Goal: Task Accomplishment & Management: Manage account settings

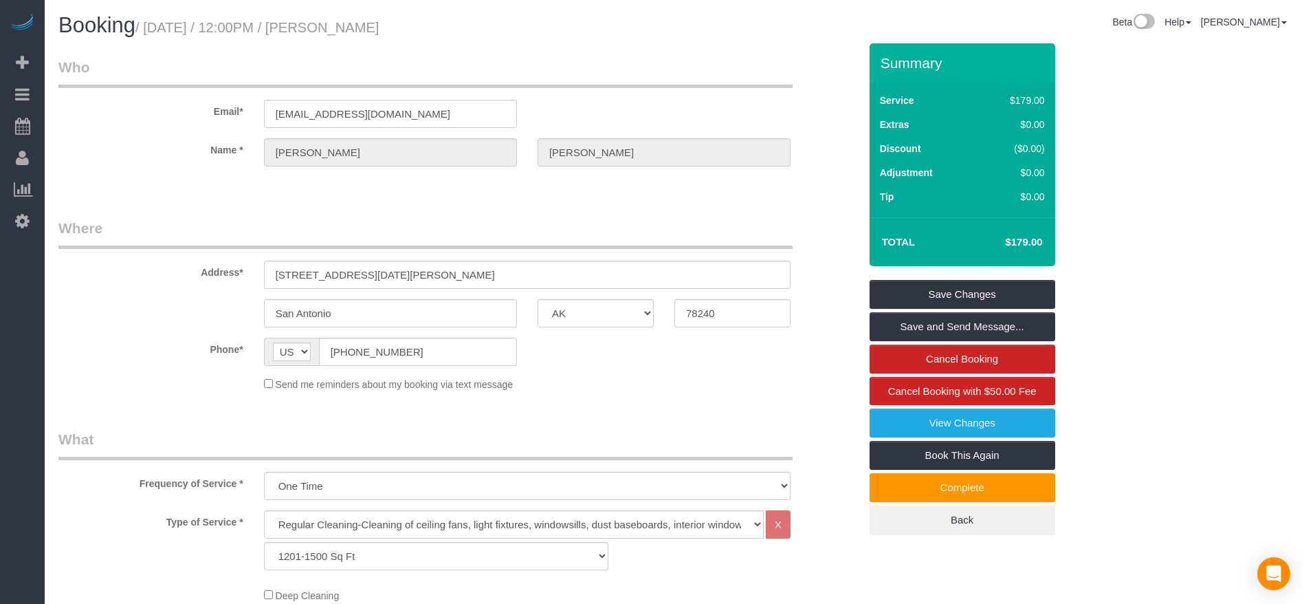
select select "[GEOGRAPHIC_DATA]"
select select "3"
select select "string:fspay-e87f6dd7-40e7-48f6-a75a-0cdb7976d94c"
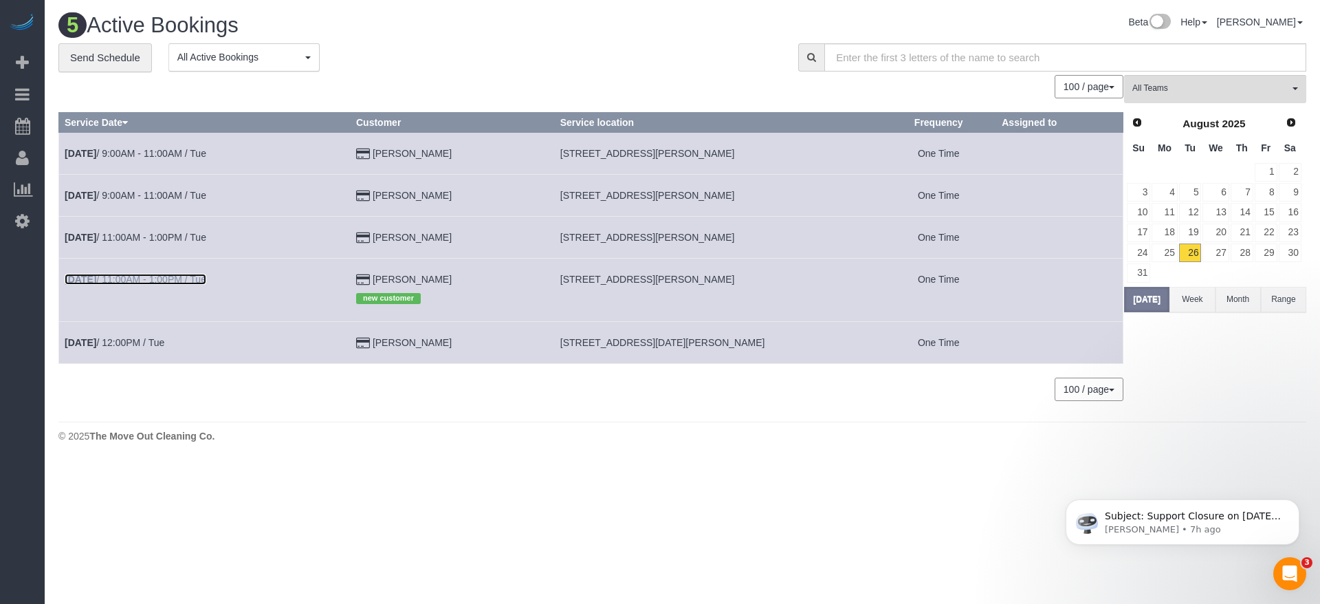
click at [201, 283] on link "[DATE] 11:00AM - 1:00PM / Tue" at bounding box center [136, 279] width 142 height 11
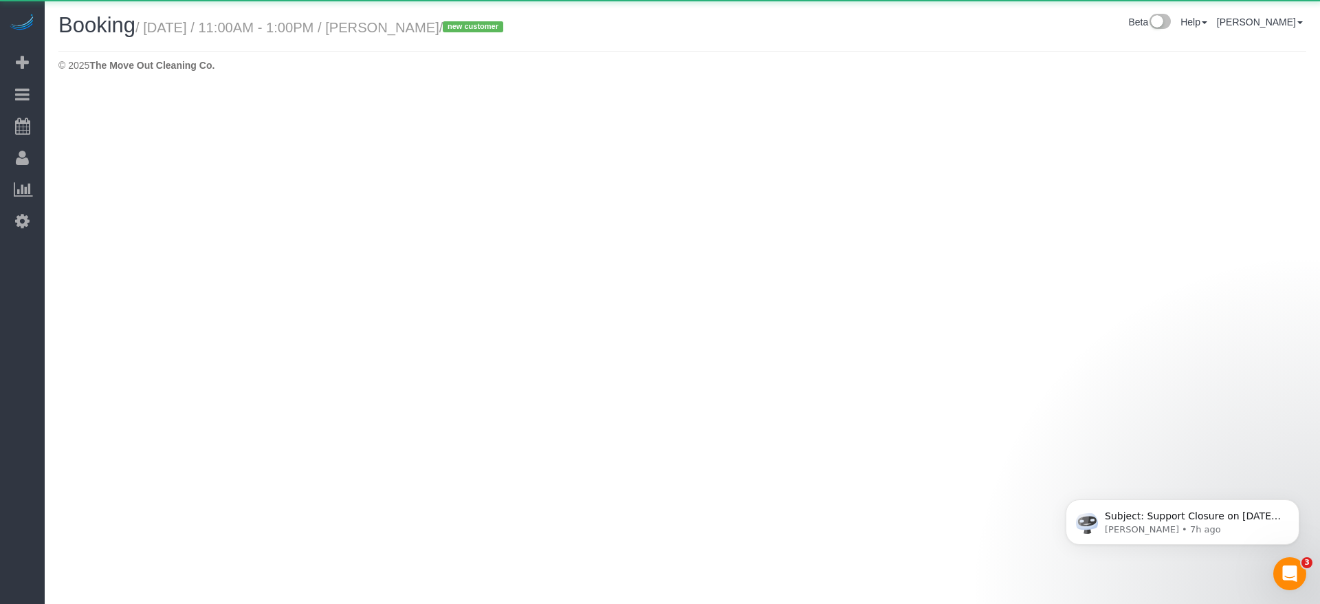
select select "[GEOGRAPHIC_DATA]"
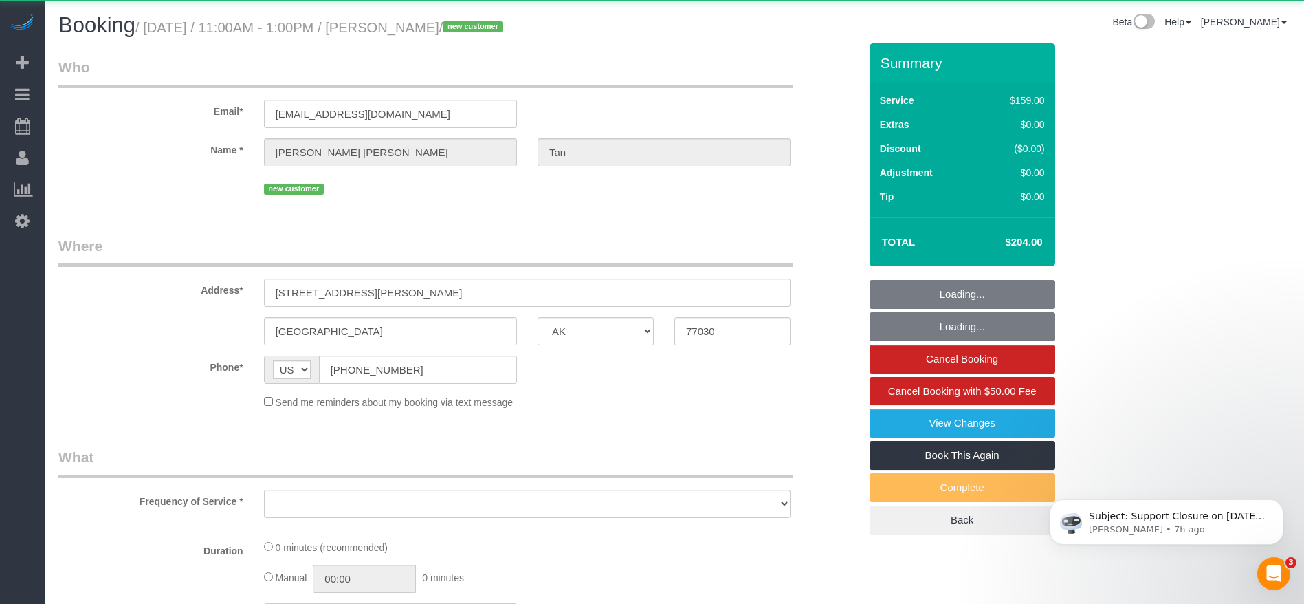
select select "object:1599"
select select "string:fspay-e836a8f0-685b-4c29-a75c-b968f2970b9b"
select select "3"
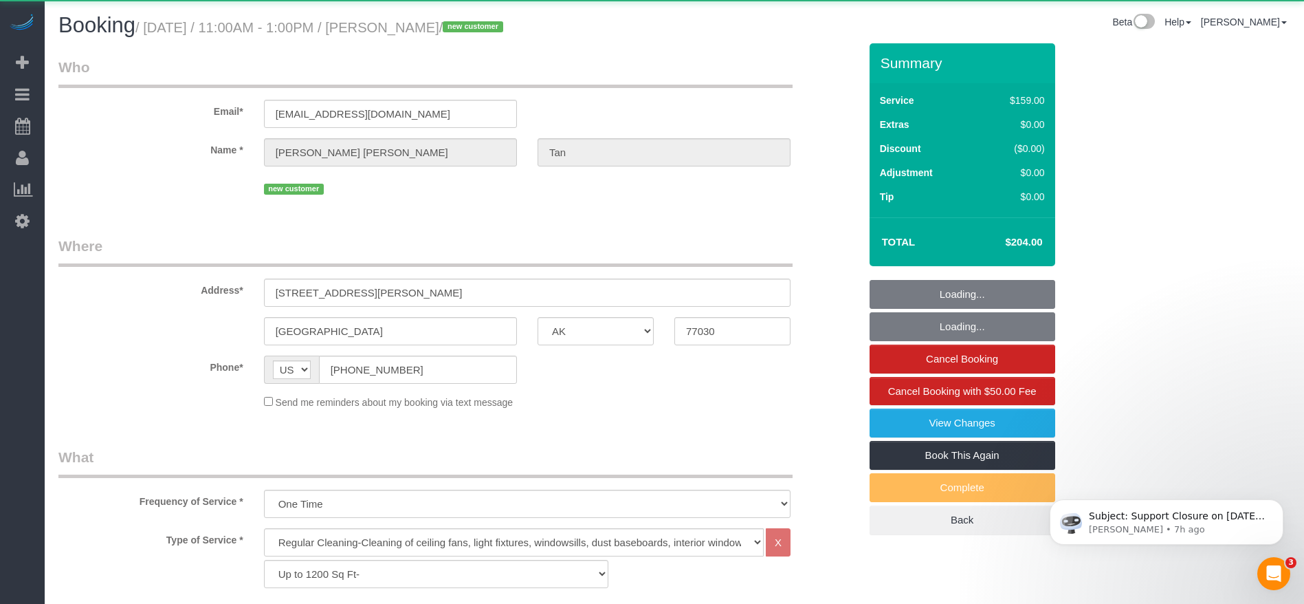
select select "object:1672"
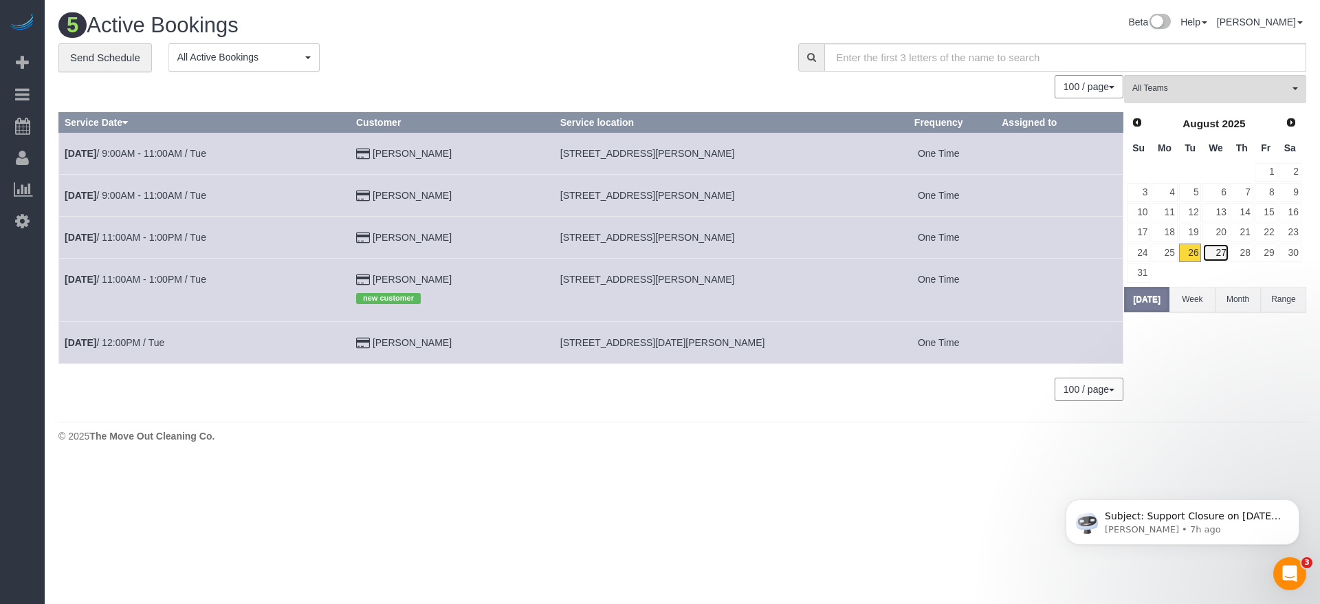
click at [1224, 250] on link "27" at bounding box center [1215, 252] width 26 height 19
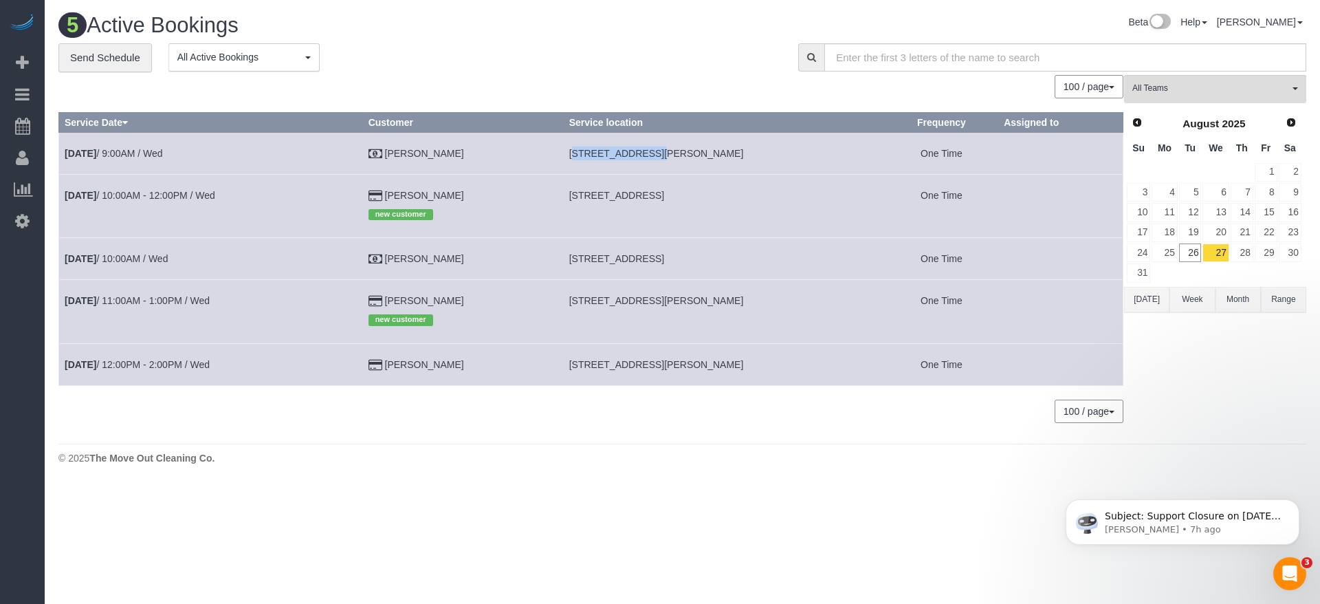
drag, startPoint x: 560, startPoint y: 151, endPoint x: 634, endPoint y: 155, distance: 74.4
click at [634, 155] on td "[STREET_ADDRESS][PERSON_NAME]" at bounding box center [724, 153] width 322 height 42
copy span "[STREET_ADDRESS][PERSON_NAME]"
drag, startPoint x: 560, startPoint y: 190, endPoint x: 639, endPoint y: 196, distance: 79.9
click at [639, 196] on td "[STREET_ADDRESS]" at bounding box center [724, 205] width 322 height 63
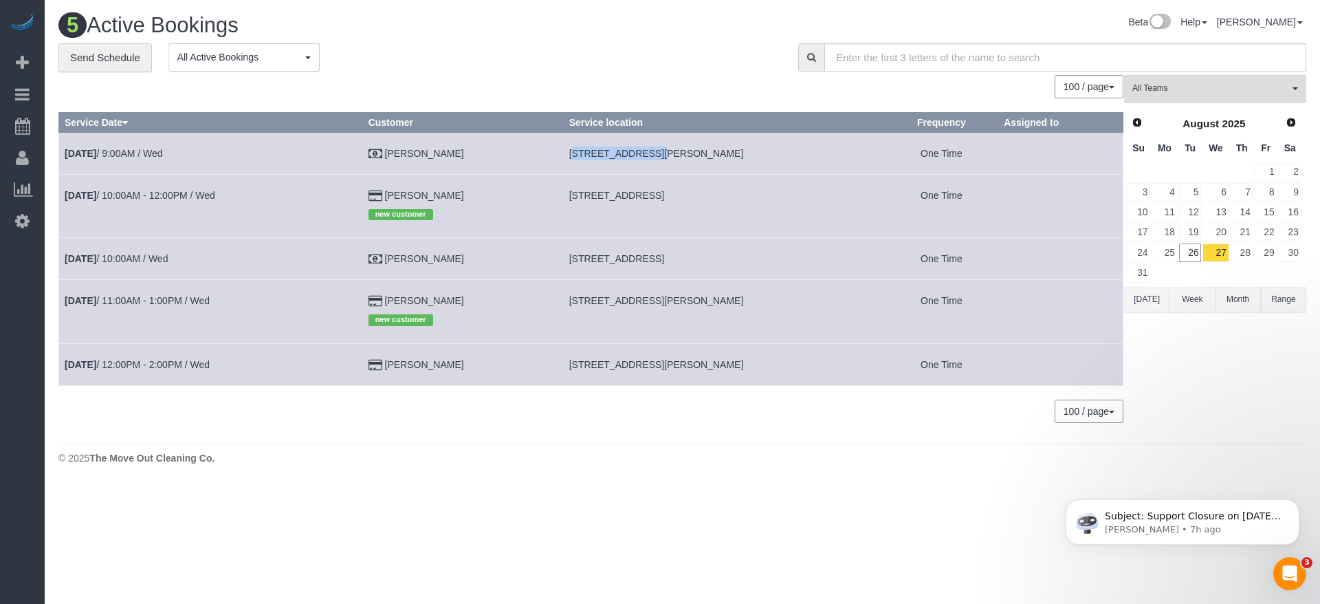
copy span "[STREET_ADDRESS],"
drag, startPoint x: 560, startPoint y: 261, endPoint x: 629, endPoint y: 261, distance: 68.8
click at [629, 261] on span "[STREET_ADDRESS]" at bounding box center [616, 258] width 95 height 11
copy span "[STREET_ADDRESS]"
drag, startPoint x: 562, startPoint y: 298, endPoint x: 652, endPoint y: 298, distance: 90.1
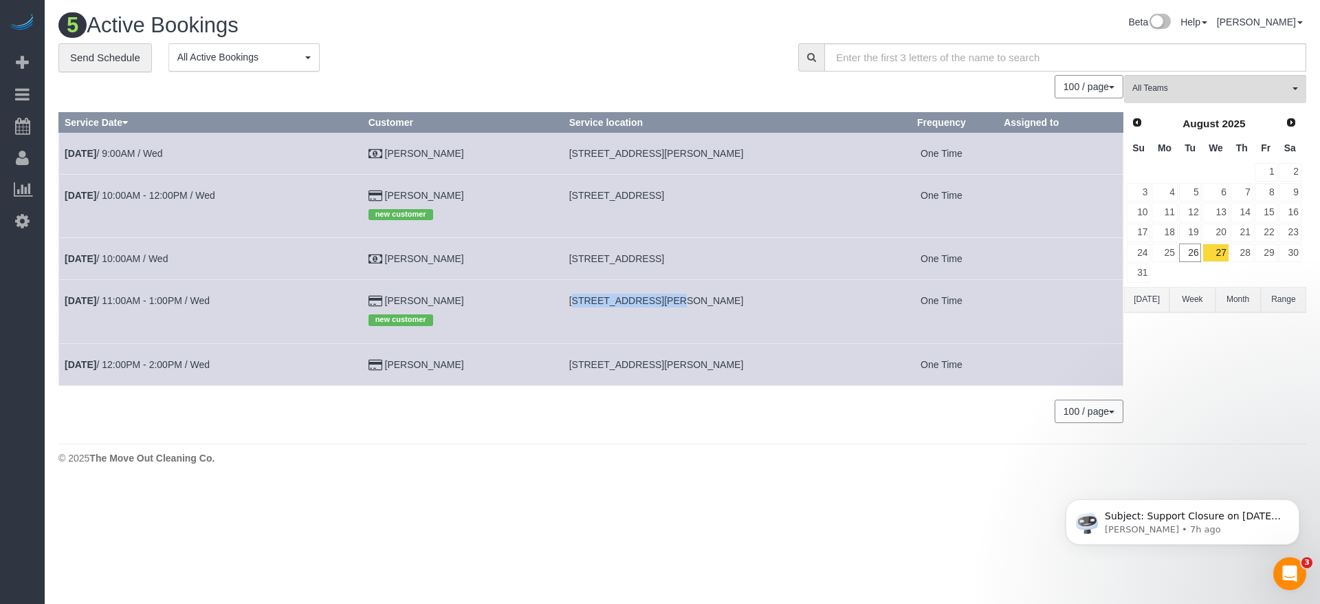
click at [652, 298] on span "[STREET_ADDRESS][PERSON_NAME]" at bounding box center [656, 300] width 175 height 11
copy span "[STREET_ADDRESS][PERSON_NAME],,"
drag, startPoint x: 561, startPoint y: 366, endPoint x: 683, endPoint y: 366, distance: 122.4
click at [683, 366] on span "[STREET_ADDRESS][PERSON_NAME]" at bounding box center [656, 364] width 175 height 11
copy span "16120 [PERSON_NAME] Airline, 608,"
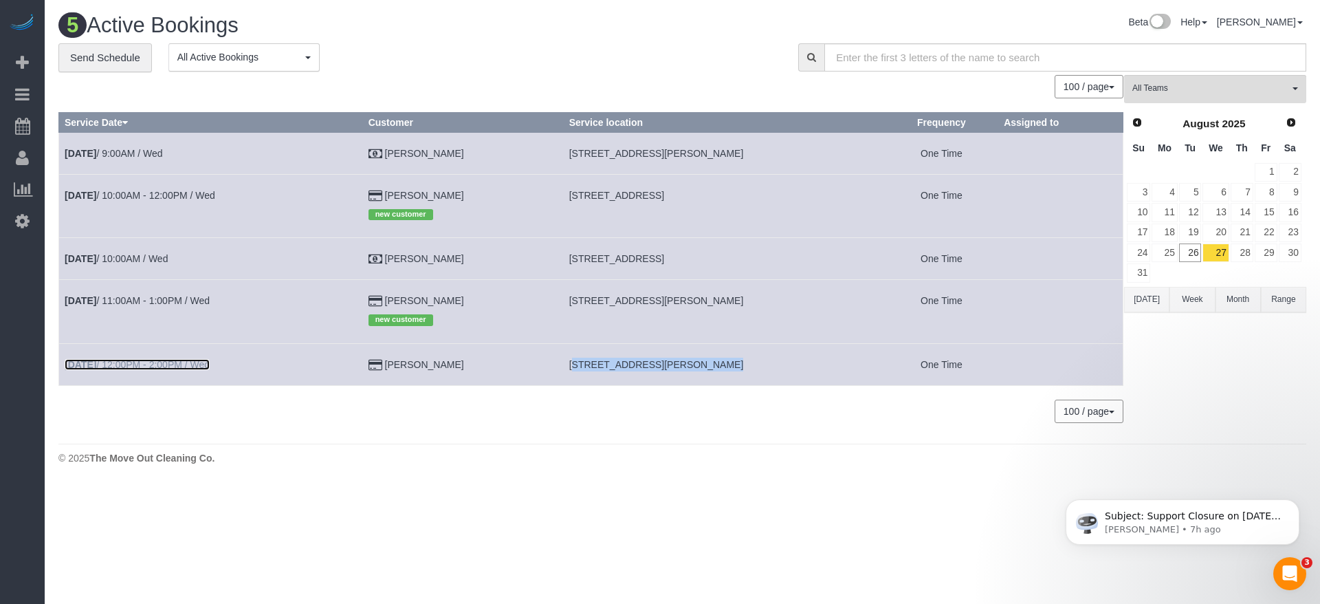
click at [209, 362] on link "[DATE] 12:00PM - 2:00PM / Wed" at bounding box center [137, 364] width 145 height 11
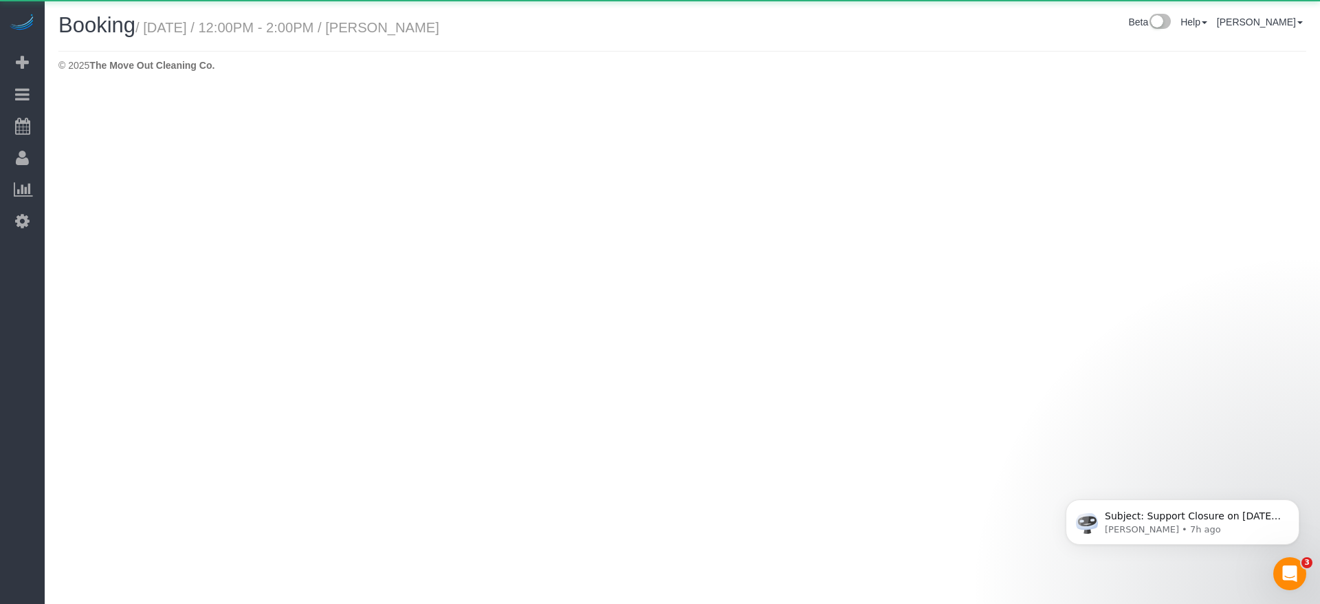
select select "[GEOGRAPHIC_DATA]"
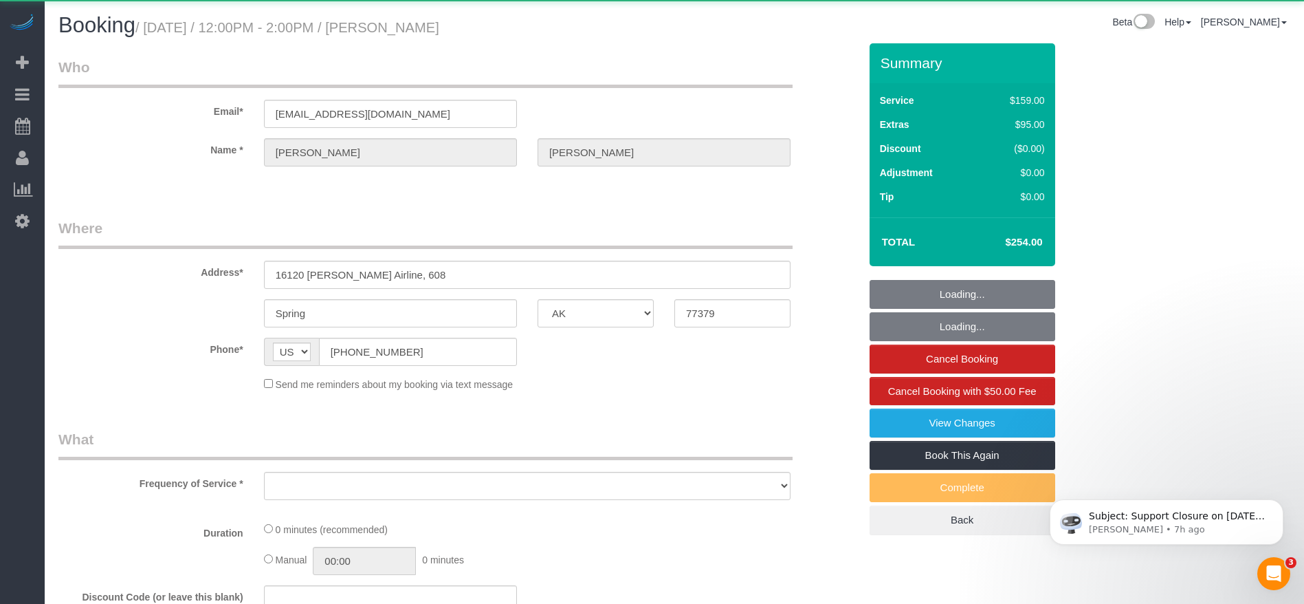
select select "string:fspay-c1e547d1-ce9f-44f9-912b-70b88a00c78a"
select select "object:2258"
select select "3"
select select "spot35"
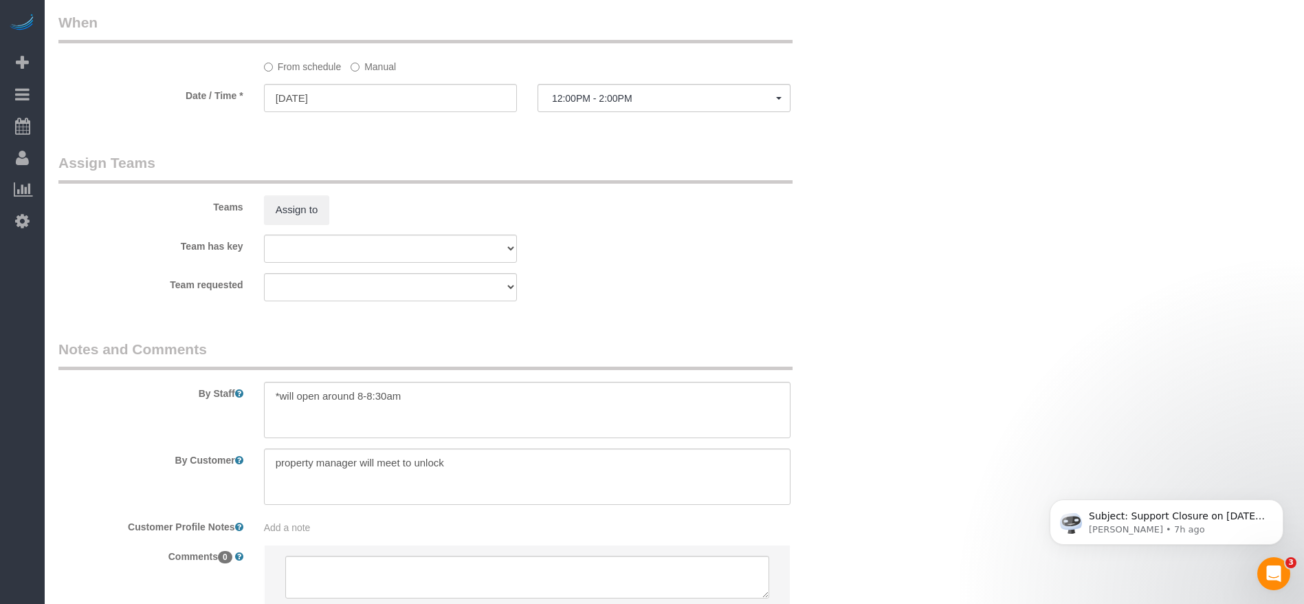
scroll to position [1237, 0]
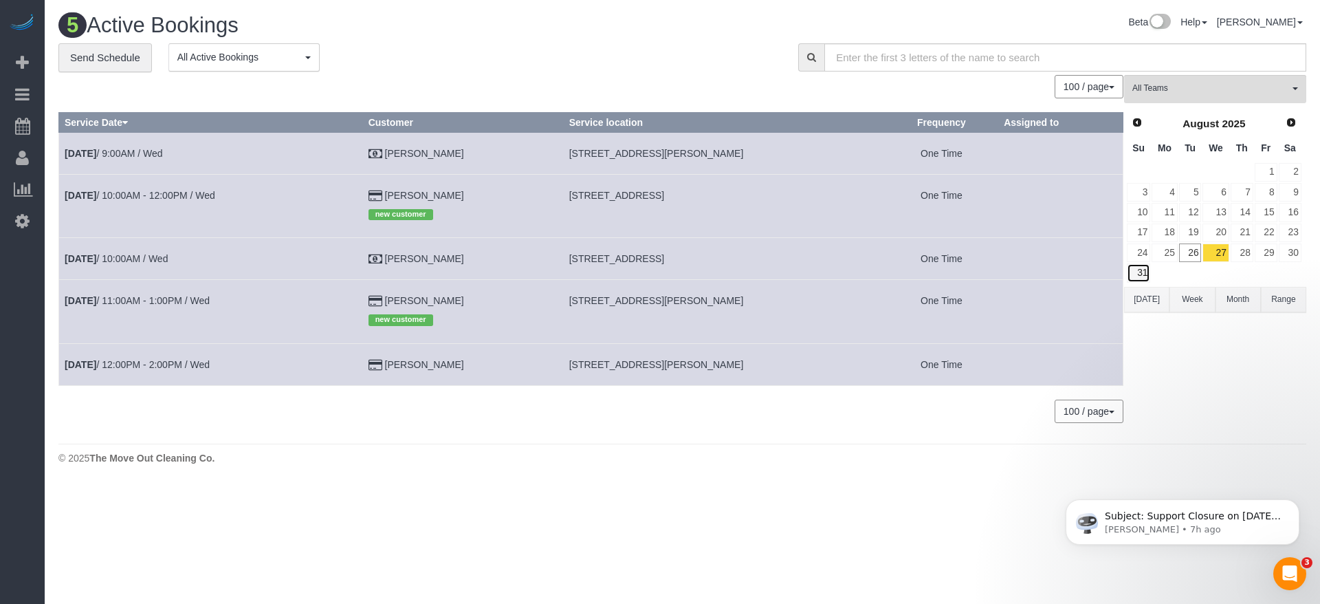
click at [1148, 265] on link "31" at bounding box center [1138, 272] width 23 height 19
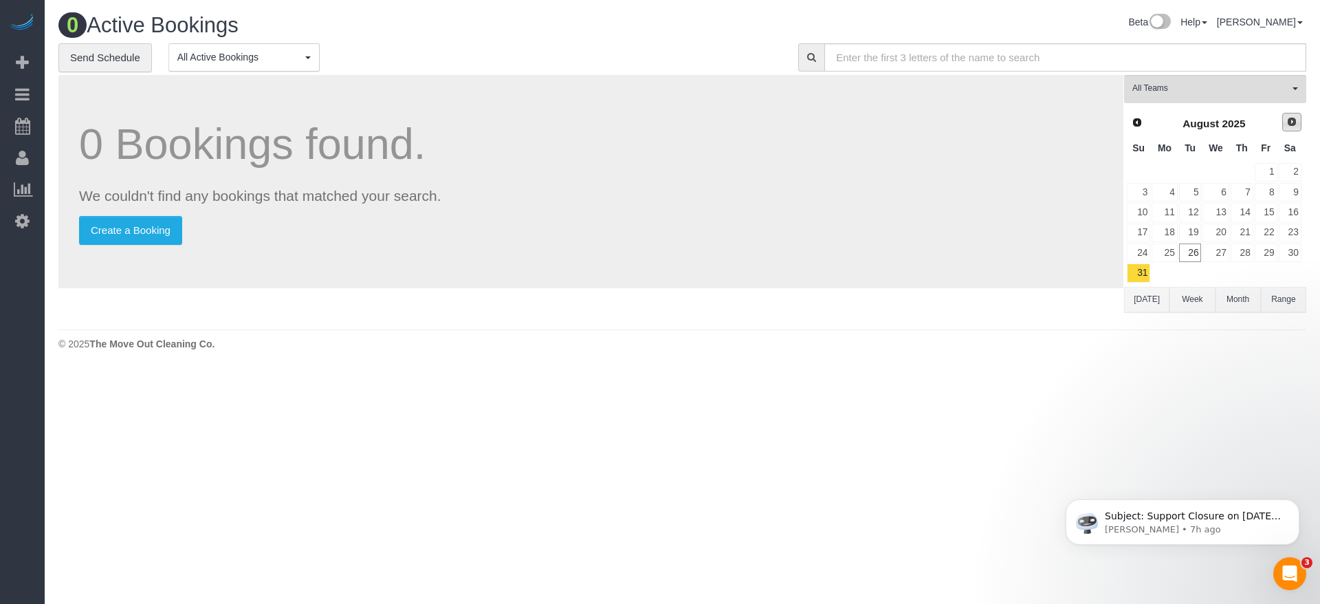
click at [1291, 116] on span "Next" at bounding box center [1291, 121] width 11 height 11
click at [1166, 171] on link "1" at bounding box center [1164, 172] width 25 height 19
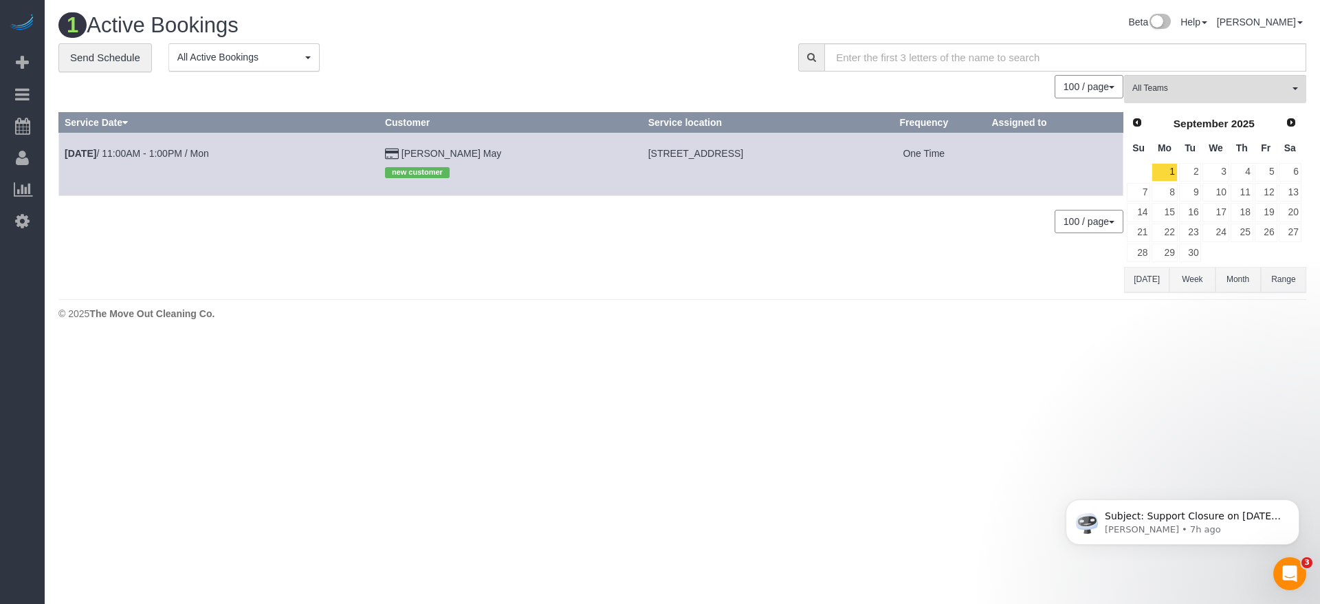
drag, startPoint x: 541, startPoint y: 151, endPoint x: 763, endPoint y: 153, distance: 222.1
click at [763, 153] on td "[STREET_ADDRESS]" at bounding box center [751, 163] width 219 height 63
copy span "[STREET_ADDRESS]"
click at [183, 156] on link "[DATE] 11:00AM - 1:00PM / Mon" at bounding box center [137, 153] width 144 height 11
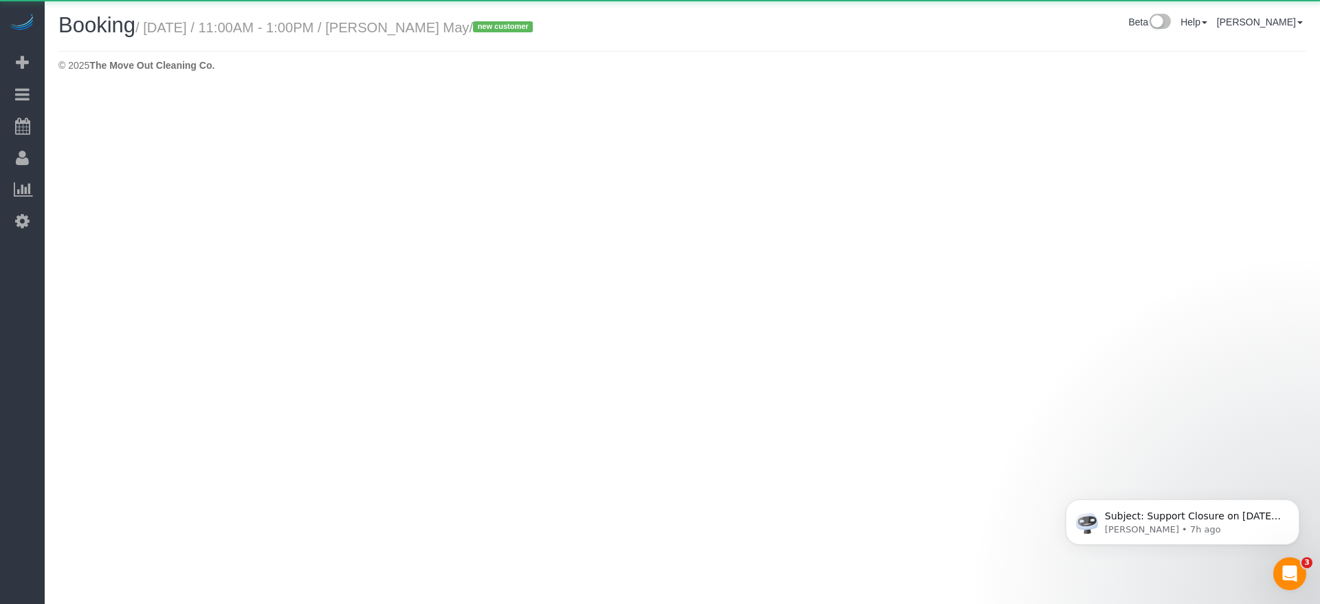
select select "[GEOGRAPHIC_DATA]"
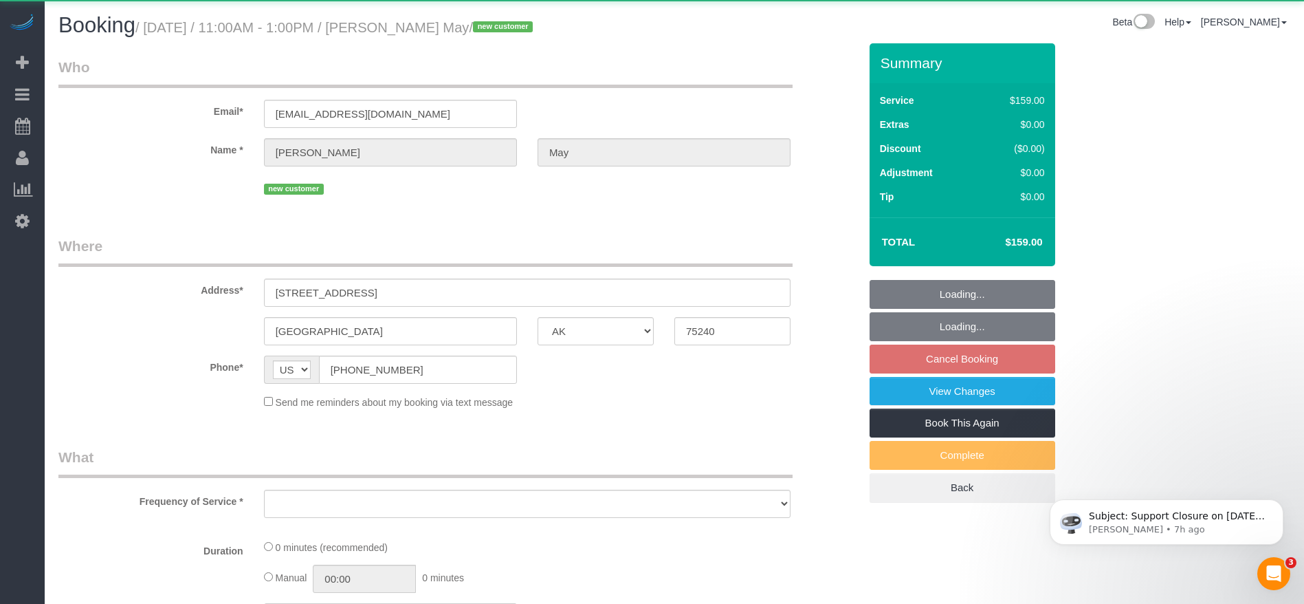
select select "object:2763"
select select "string:fspay-211387a1-cfaf-4c68-91f6-1d242010c0b9"
select select "3"
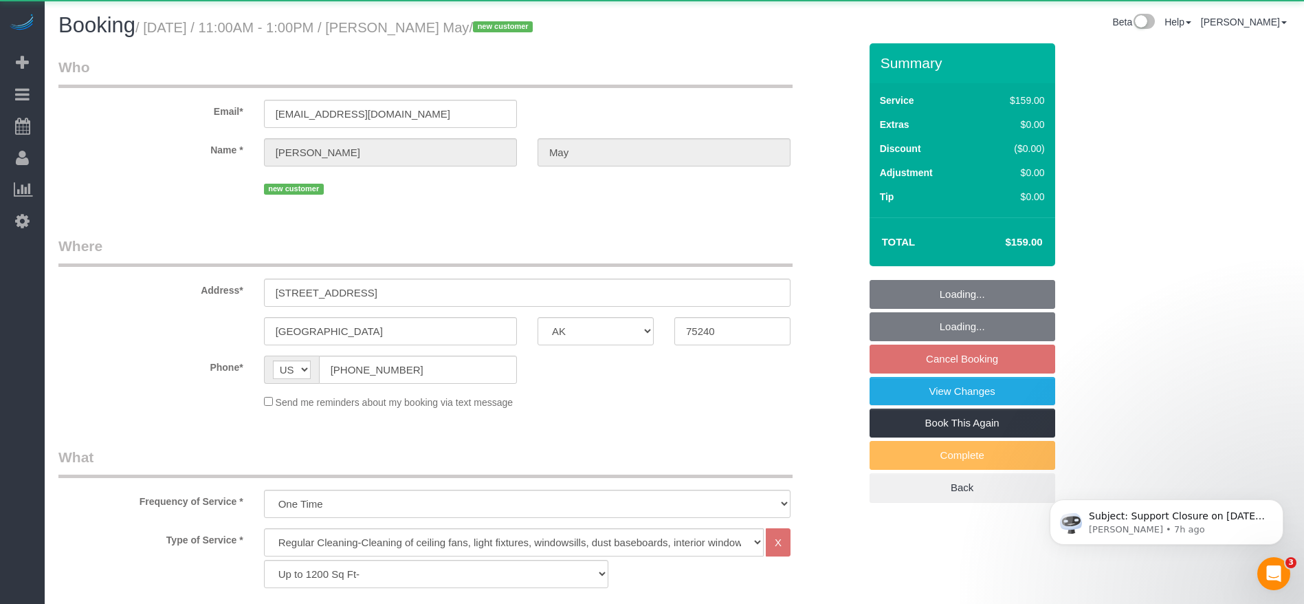
scroll to position [206, 0]
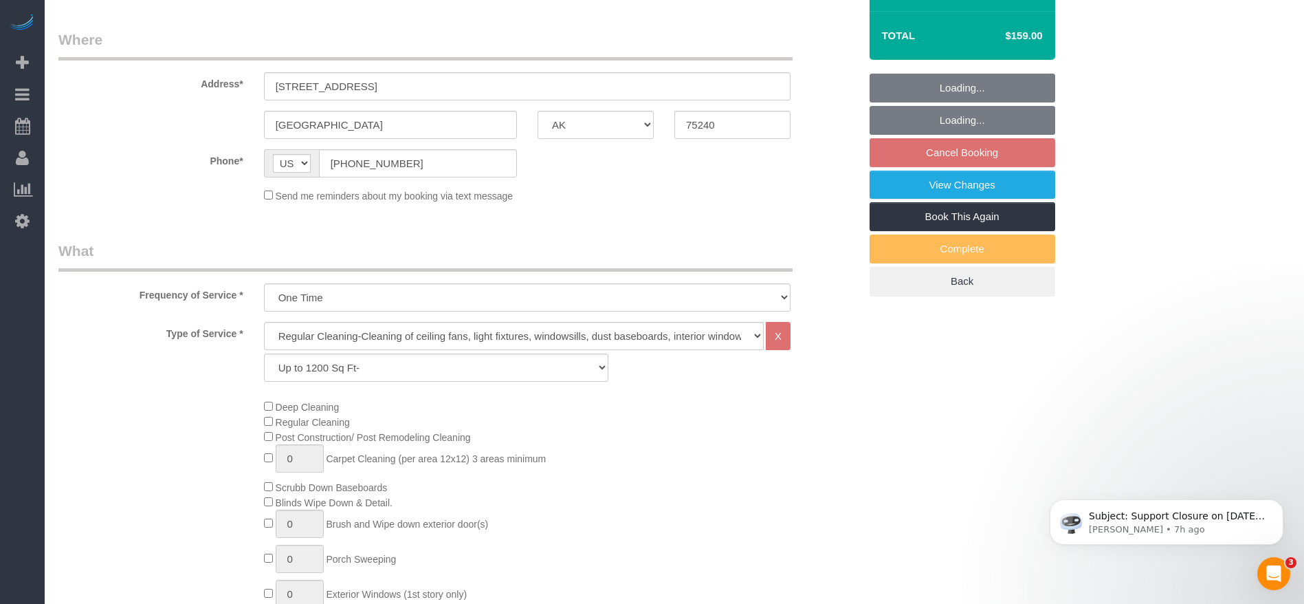
select select "object:2847"
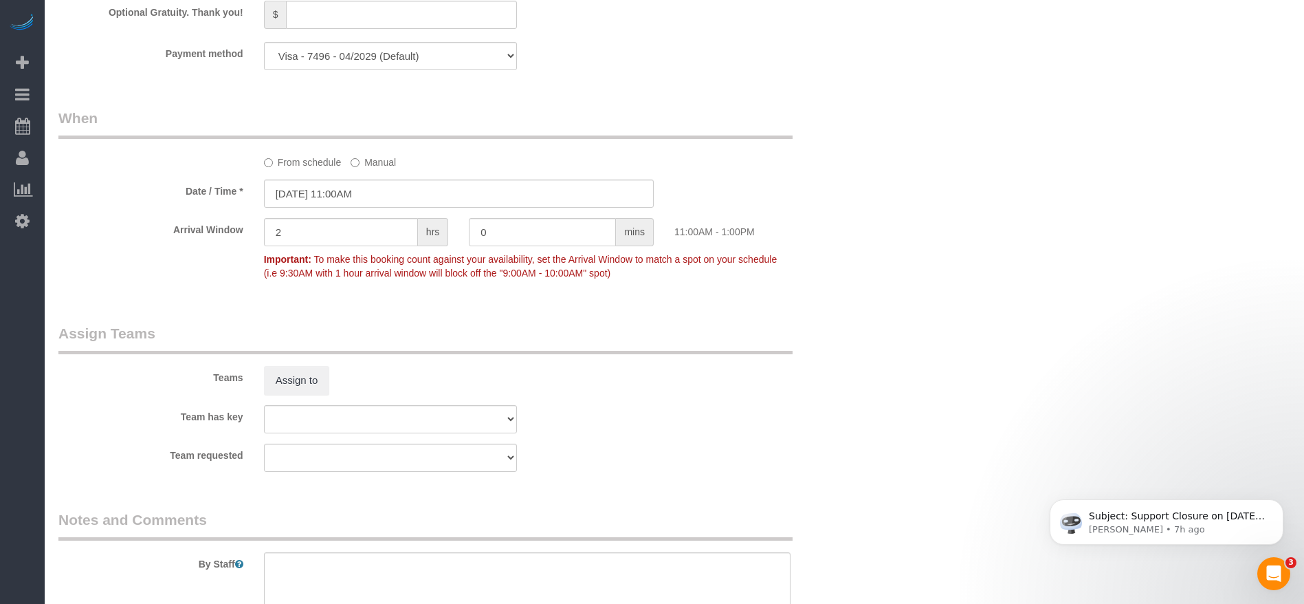
scroll to position [1410, 0]
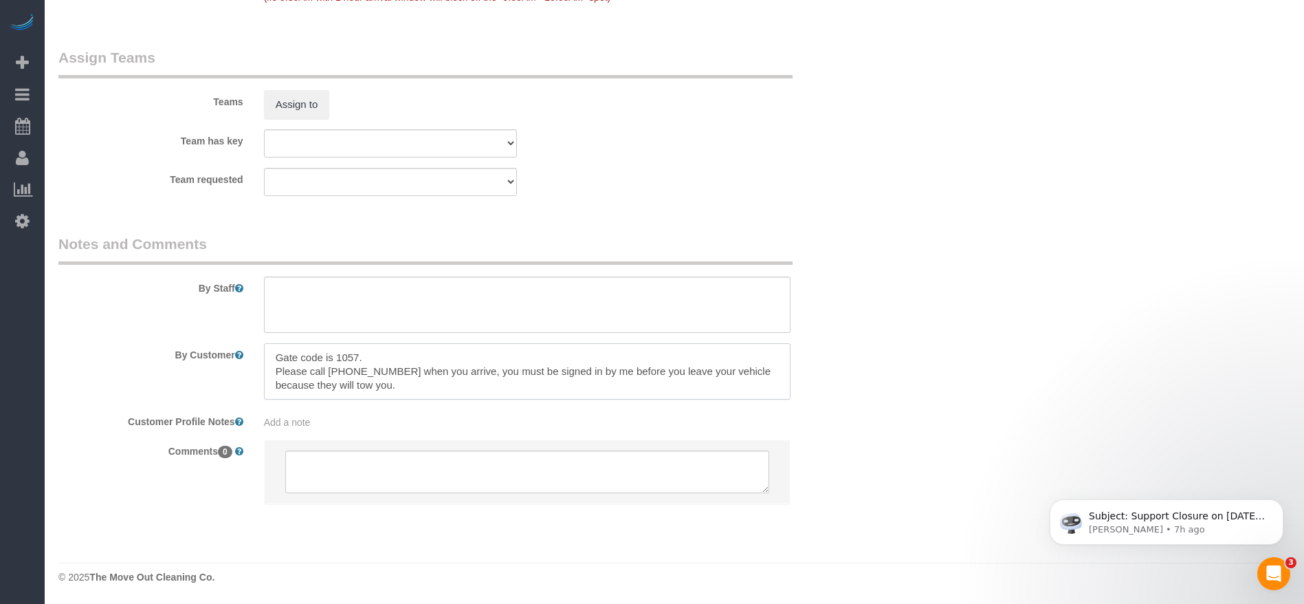
drag, startPoint x: 273, startPoint y: 360, endPoint x: 390, endPoint y: 353, distance: 117.1
click at [390, 353] on textarea at bounding box center [527, 371] width 527 height 56
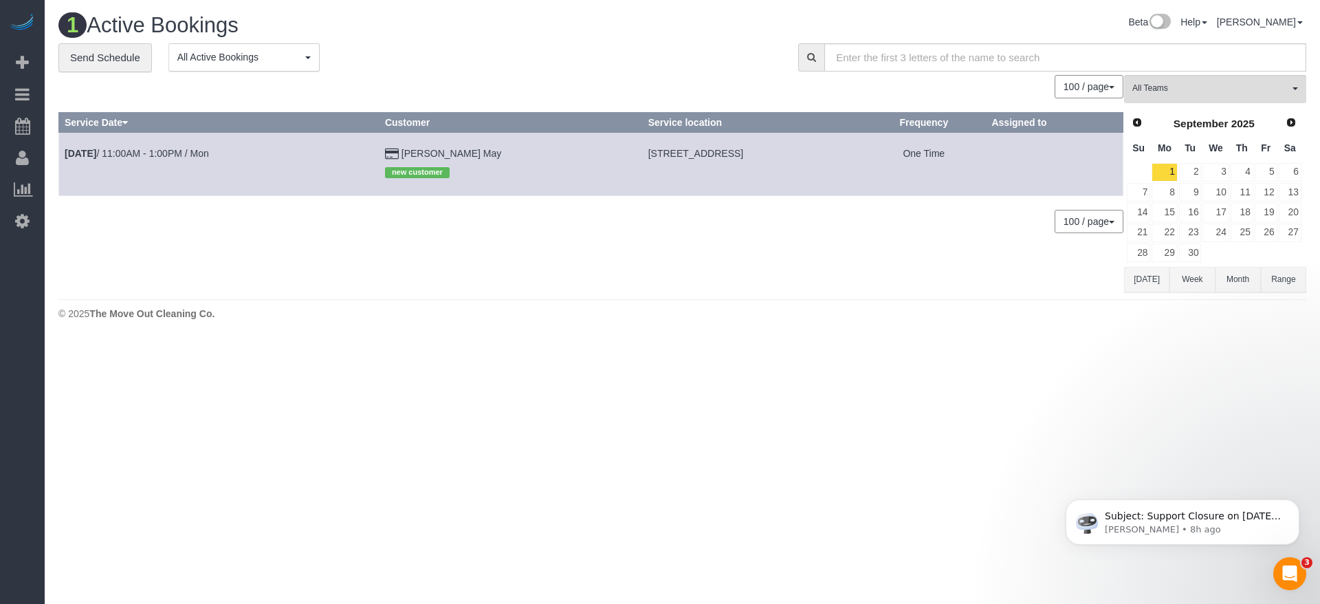
click at [1147, 278] on button "[DATE]" at bounding box center [1146, 279] width 45 height 25
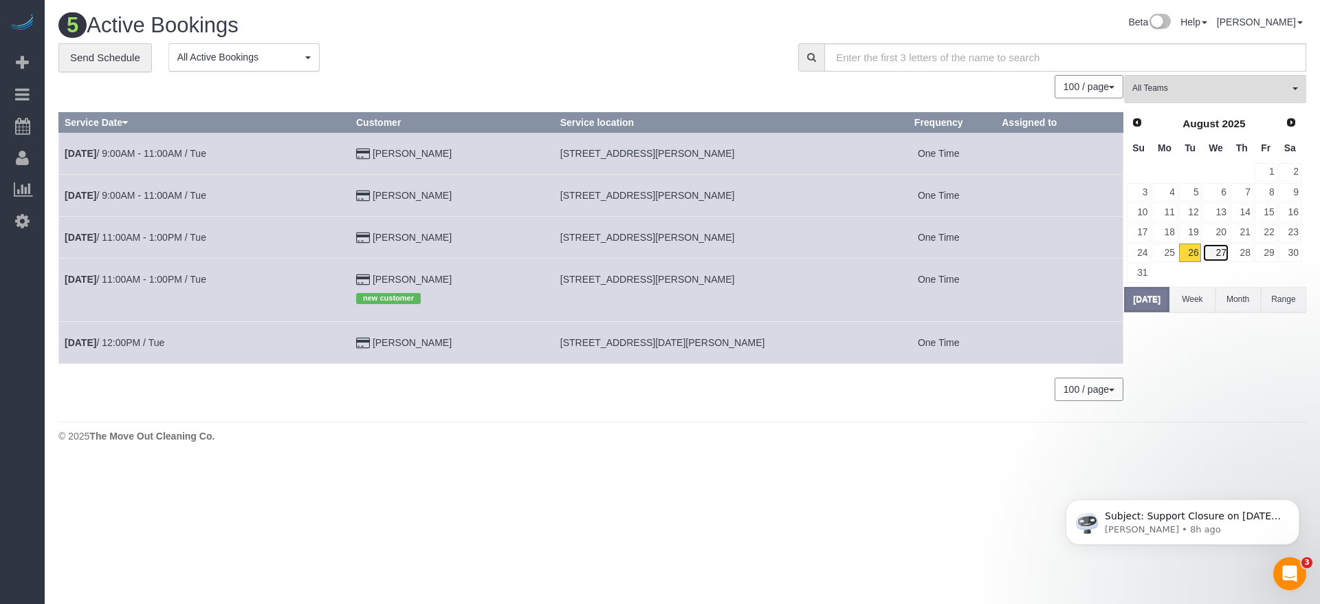
click at [1222, 254] on link "27" at bounding box center [1215, 252] width 26 height 19
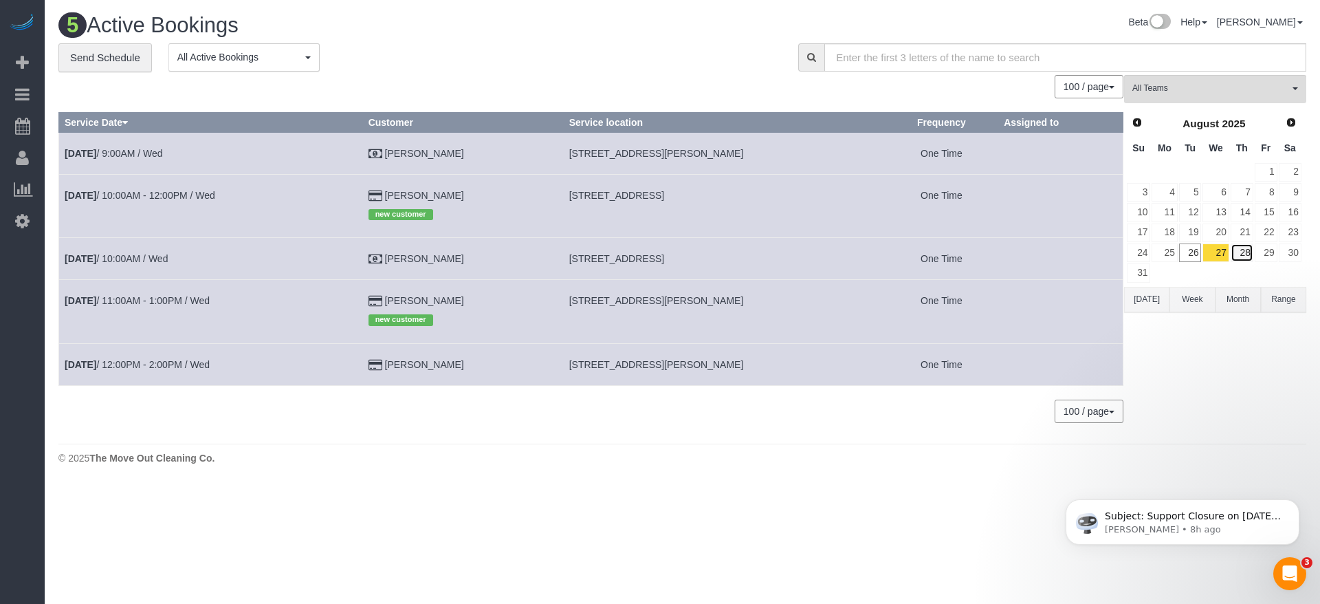
click at [1251, 252] on link "28" at bounding box center [1242, 252] width 23 height 19
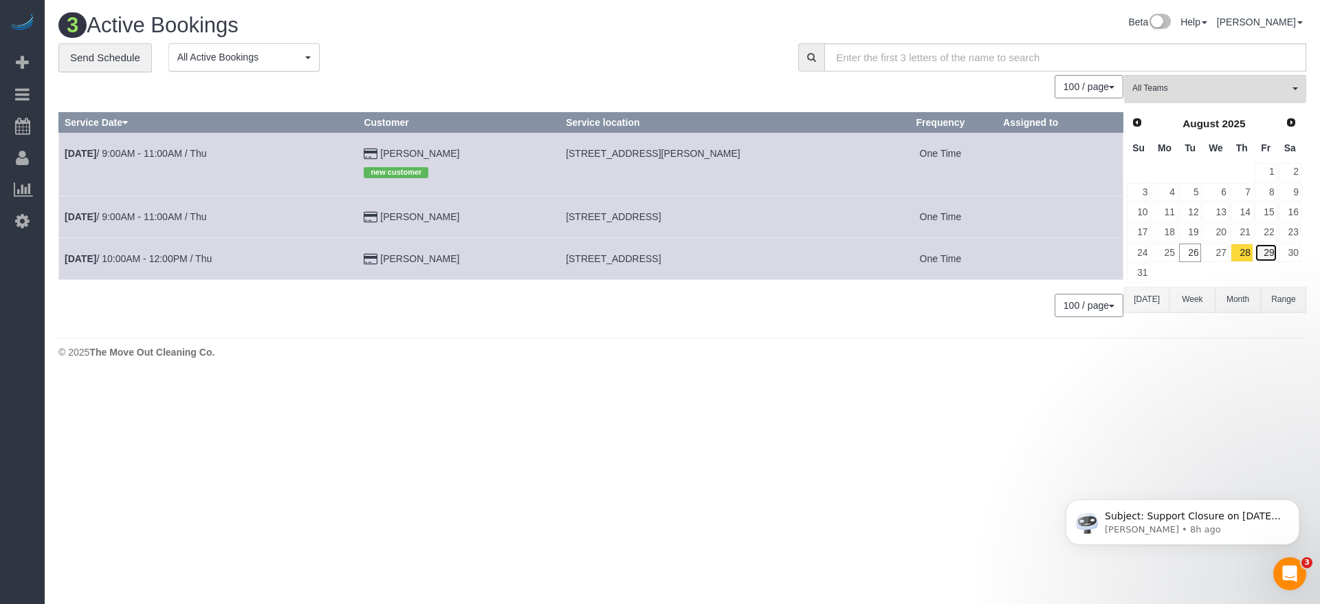
click at [1271, 253] on link "29" at bounding box center [1266, 252] width 23 height 19
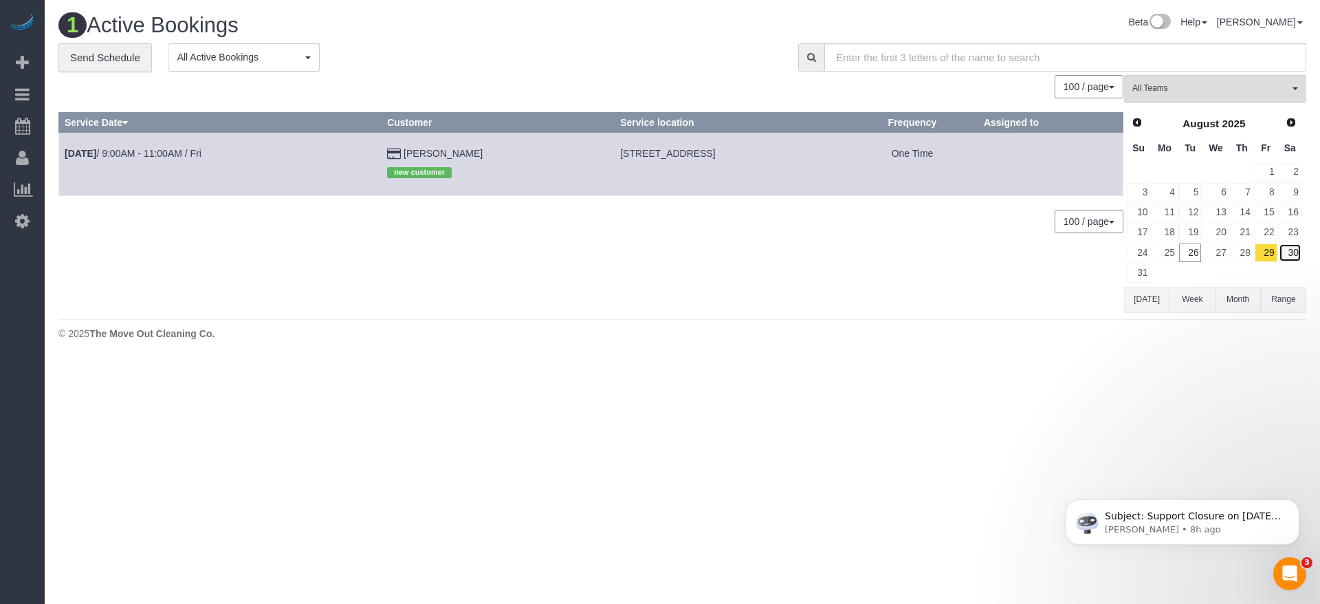
click at [1294, 251] on link "30" at bounding box center [1290, 252] width 23 height 19
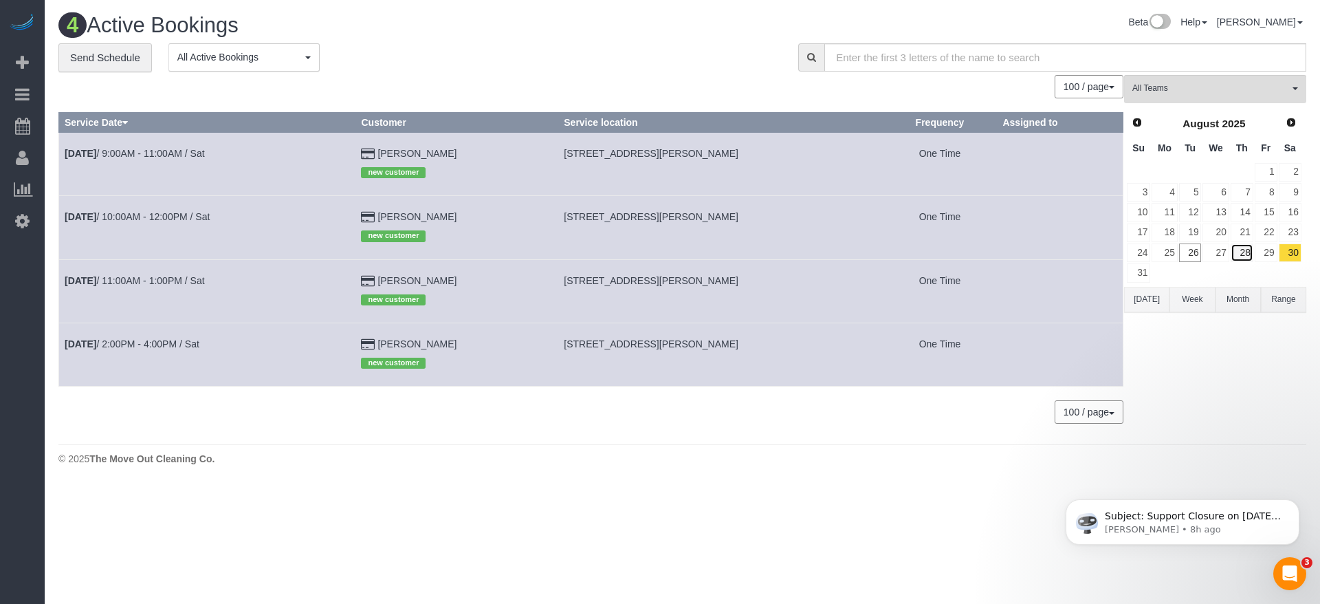
click at [1247, 252] on link "28" at bounding box center [1242, 252] width 23 height 19
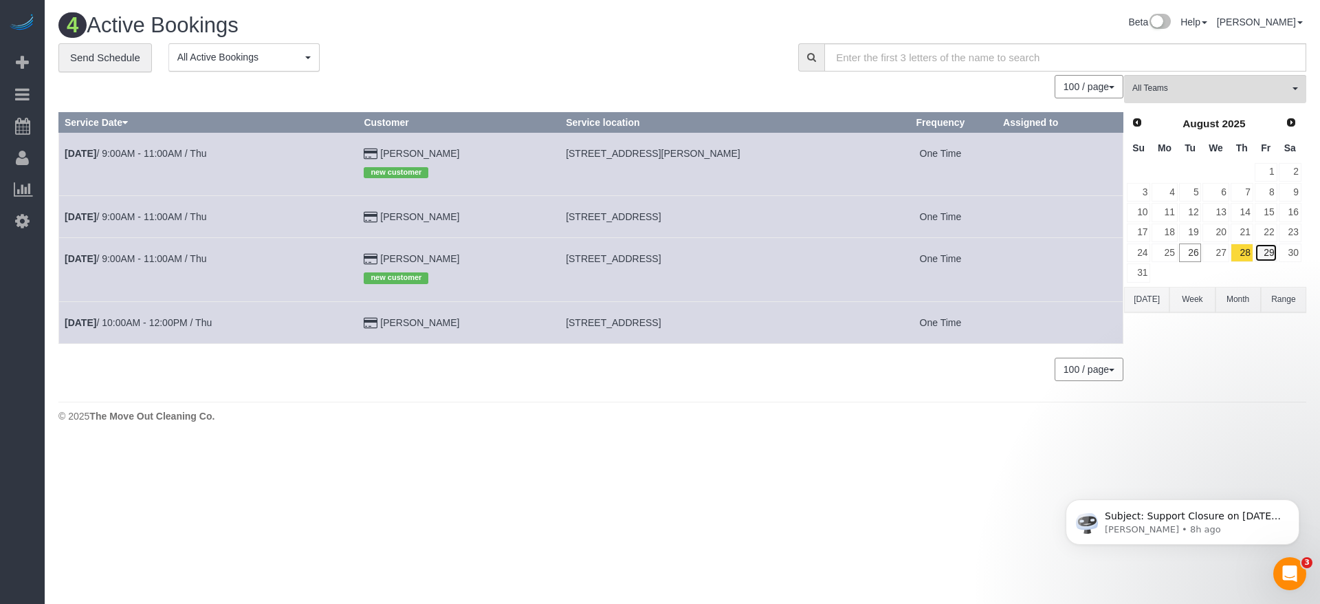
click at [1270, 251] on link "29" at bounding box center [1266, 252] width 23 height 19
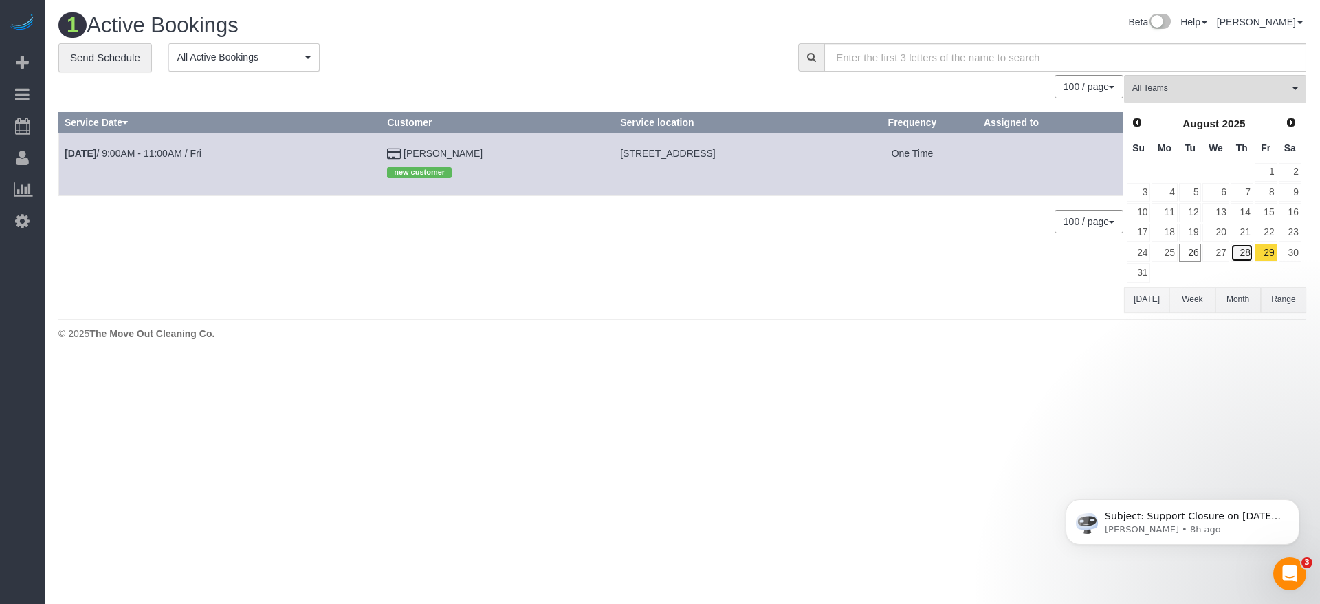
click at [1244, 251] on link "28" at bounding box center [1242, 252] width 23 height 19
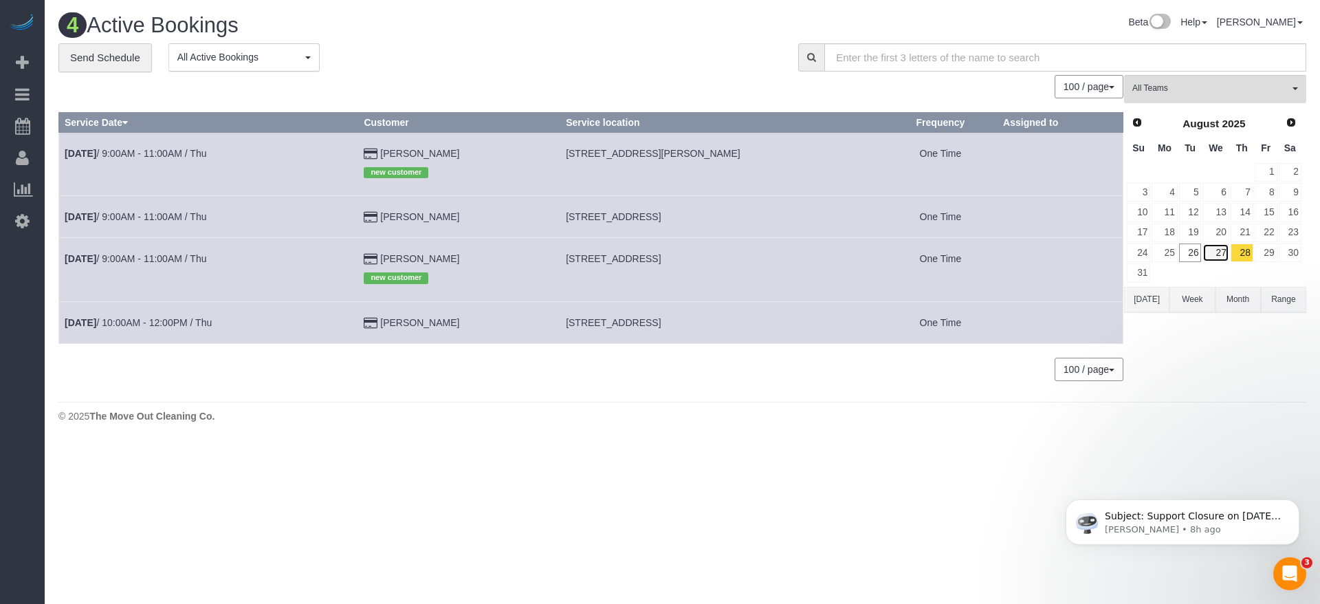
click at [1222, 253] on link "27" at bounding box center [1215, 252] width 26 height 19
